Goal: Information Seeking & Learning: Check status

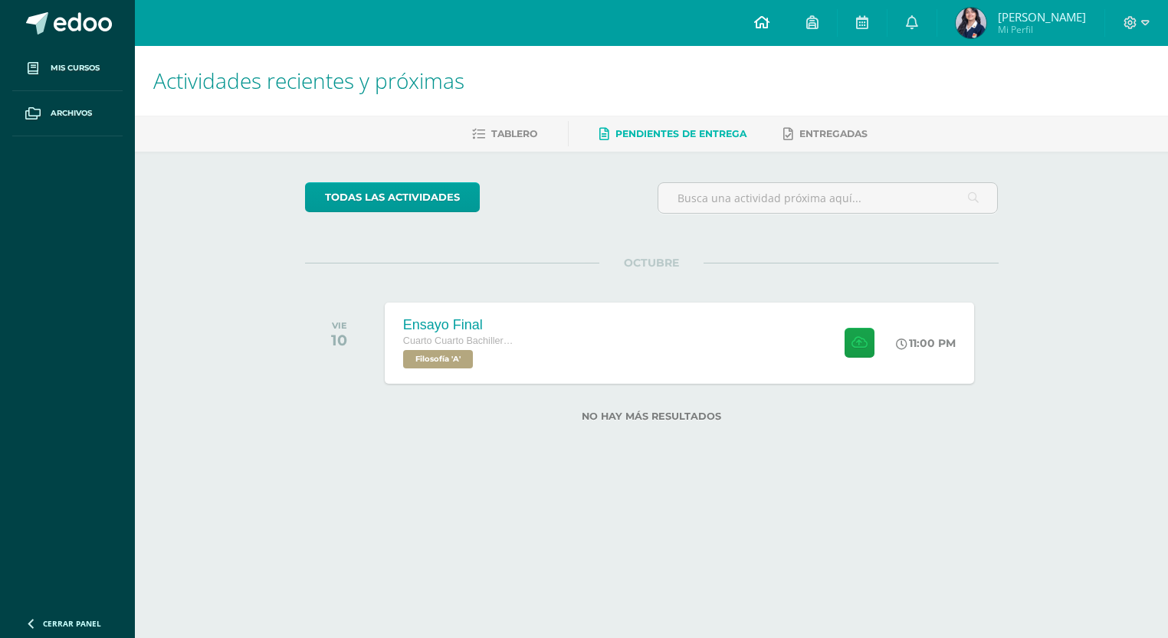
click at [765, 21] on icon at bounding box center [761, 22] width 15 height 14
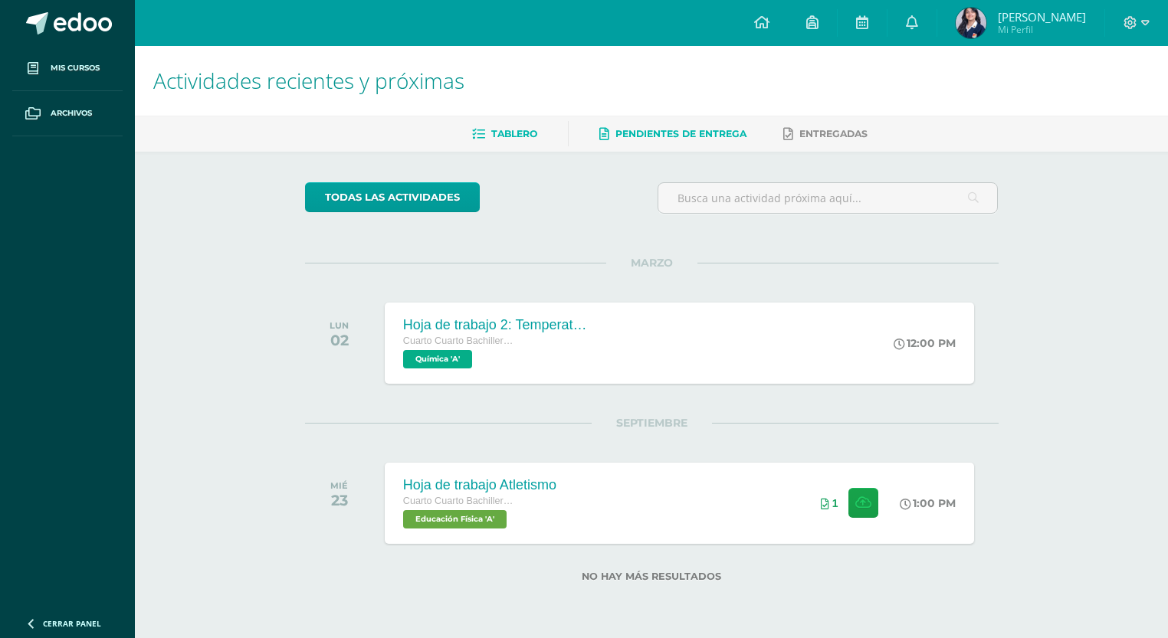
click at [666, 133] on span "Pendientes de entrega" at bounding box center [680, 133] width 131 height 11
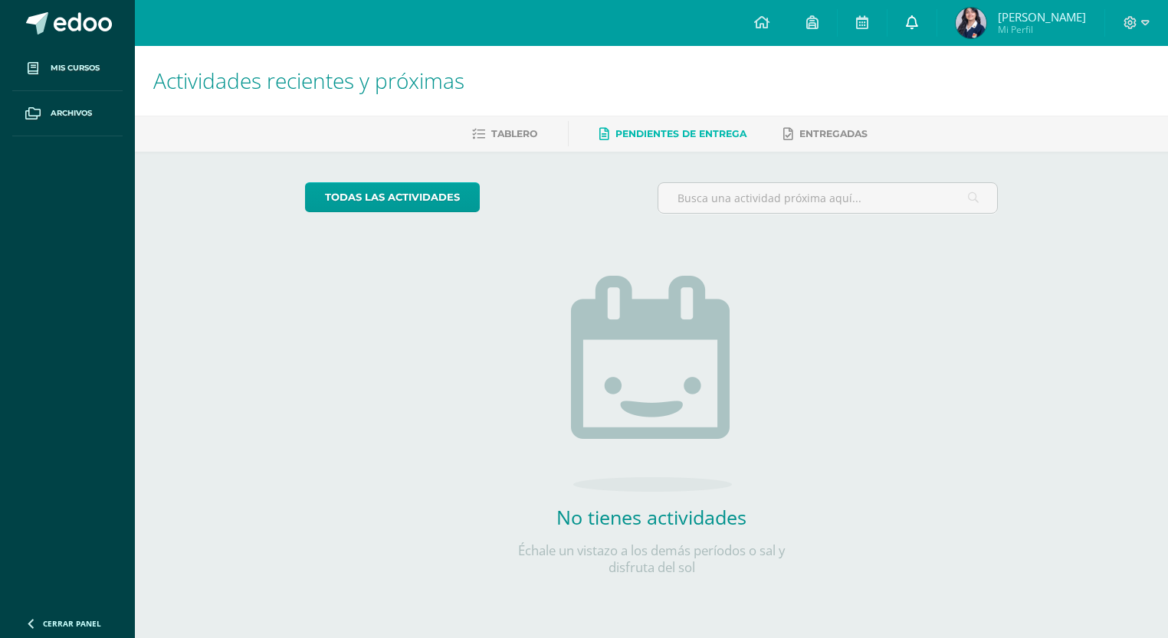
click at [913, 21] on icon at bounding box center [912, 22] width 12 height 14
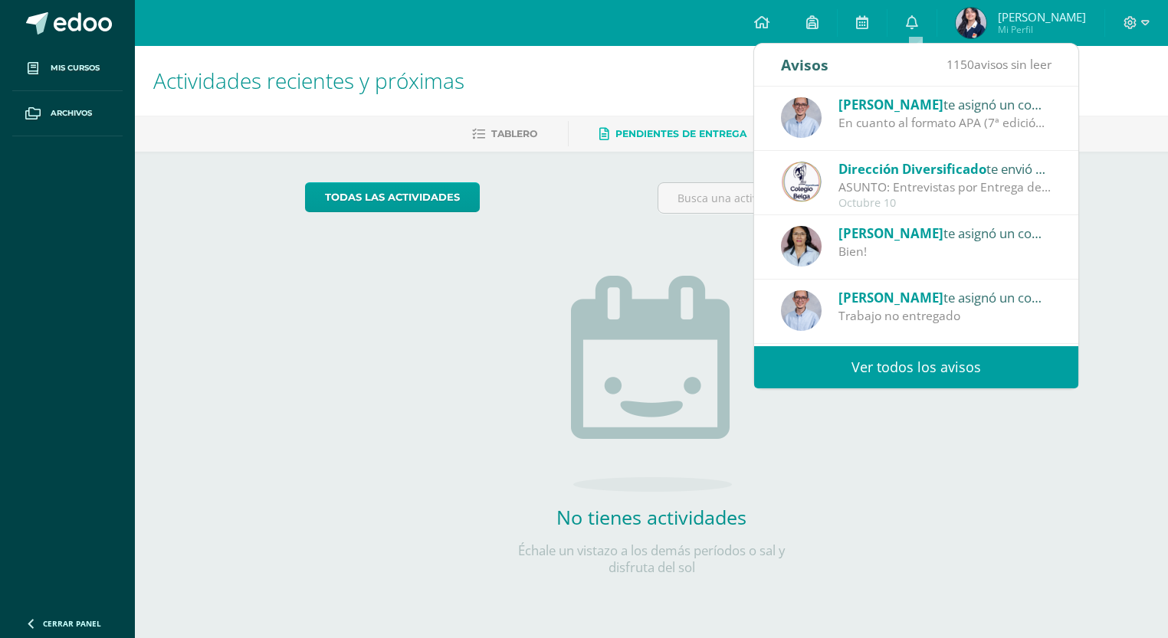
click at [954, 110] on div "[PERSON_NAME] te asignó un comentario en 'Ensayo Final' para 'Filosofía'" at bounding box center [944, 104] width 213 height 20
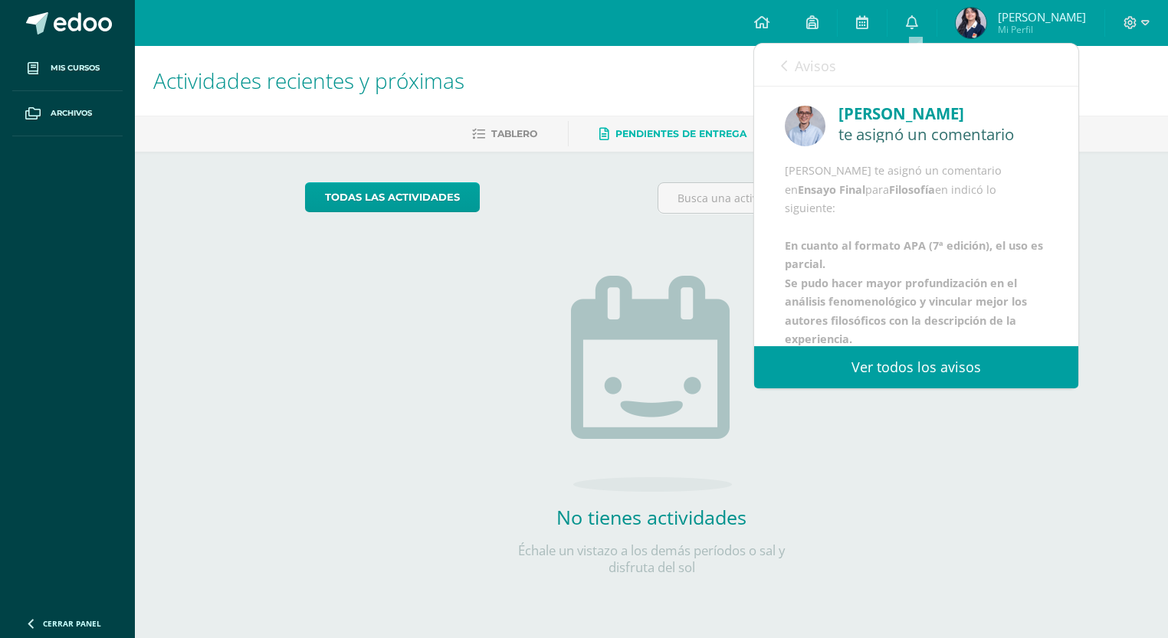
click at [787, 64] on link "Avisos" at bounding box center [808, 66] width 55 height 44
